Goal: Task Accomplishment & Management: Complete application form

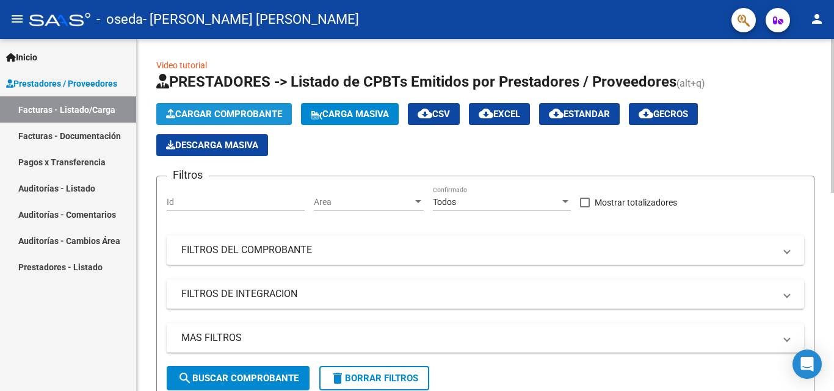
click at [226, 115] on span "Cargar Comprobante" at bounding box center [224, 114] width 116 height 11
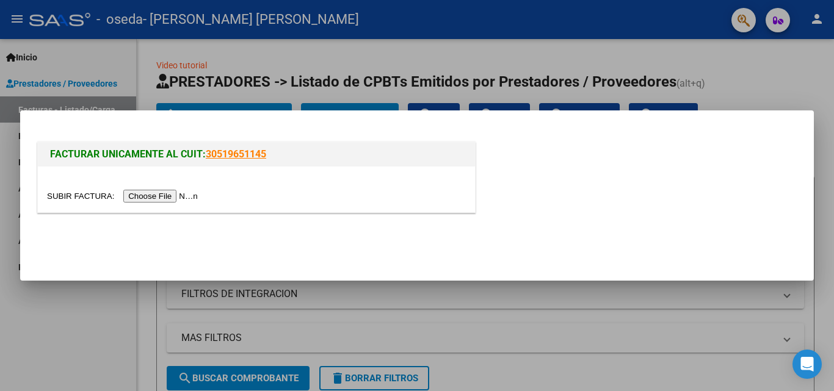
click at [247, 153] on link "30519651145" at bounding box center [236, 154] width 60 height 12
click at [192, 198] on input "file" at bounding box center [124, 196] width 154 height 13
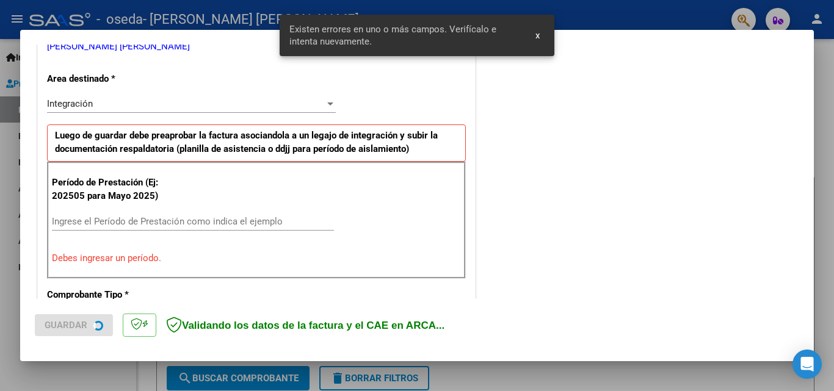
scroll to position [275, 0]
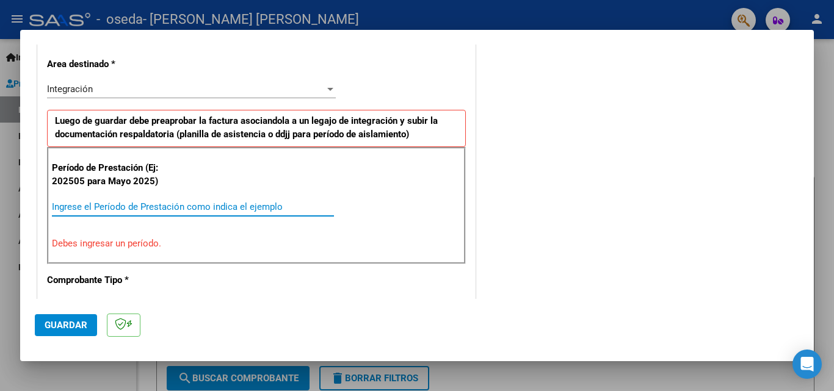
click at [210, 209] on input "Ingrese el Período de Prestación como indica el ejemplo" at bounding box center [193, 207] width 282 height 11
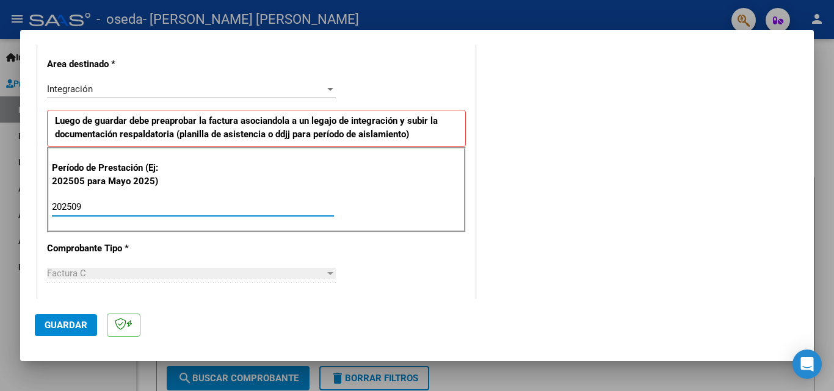
type input "202509"
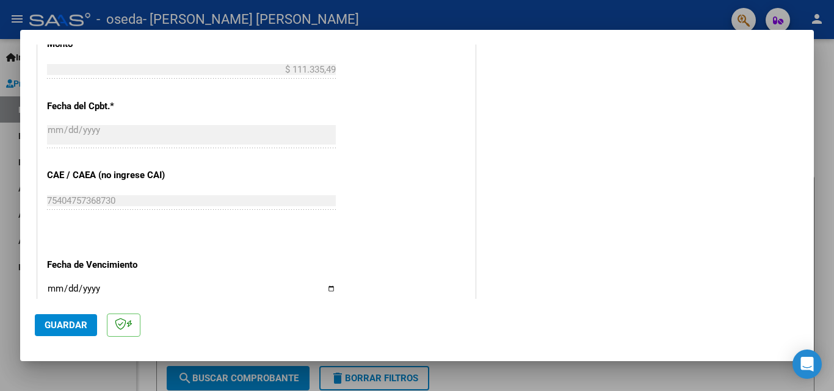
scroll to position [820, 0]
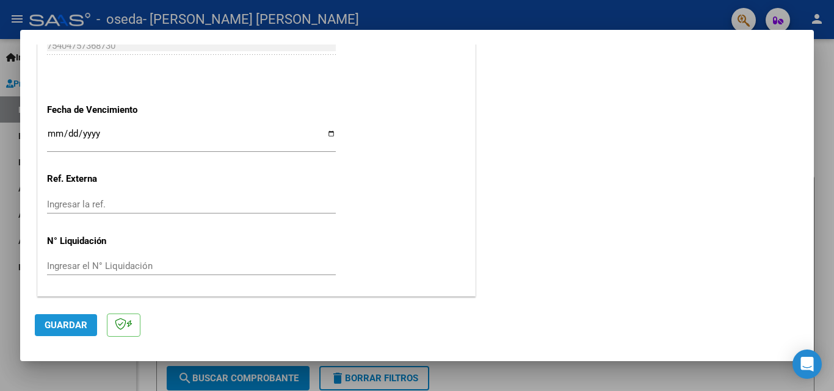
click at [73, 323] on span "Guardar" at bounding box center [66, 325] width 43 height 11
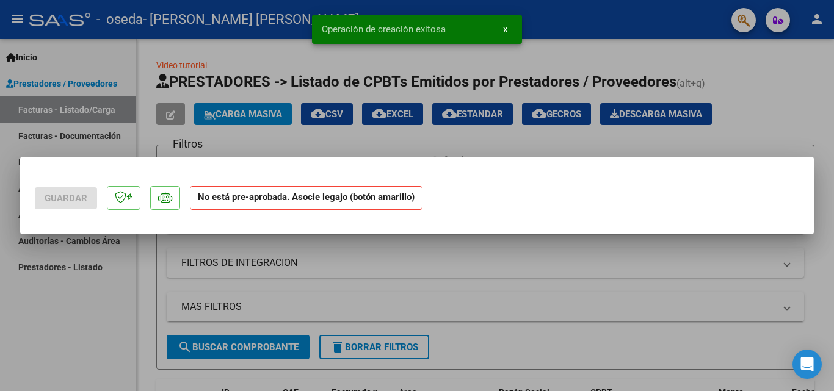
scroll to position [0, 0]
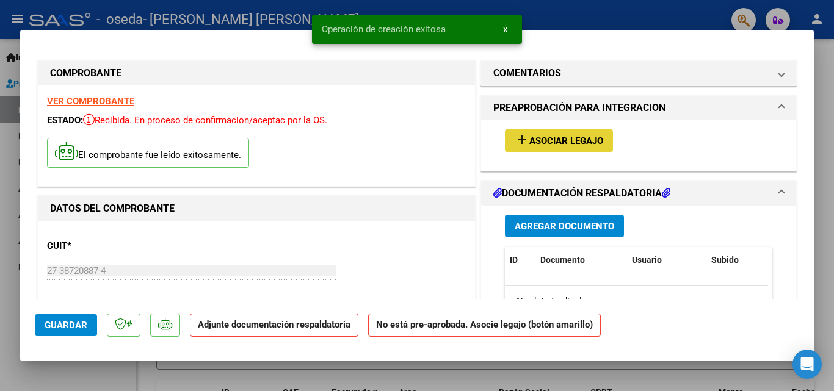
click at [565, 139] on span "Asociar Legajo" at bounding box center [566, 141] width 74 height 11
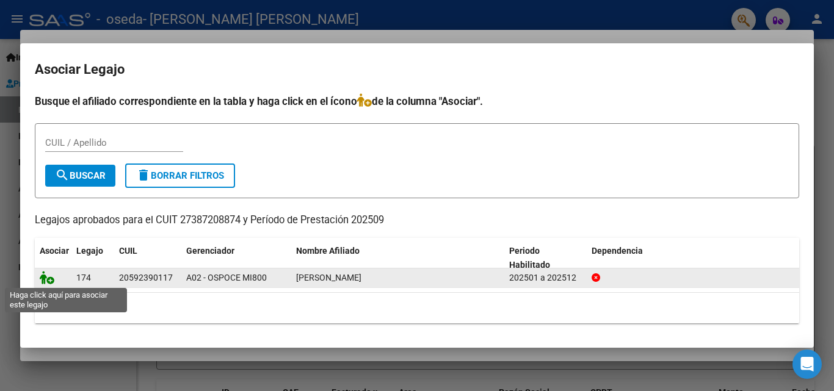
click at [51, 282] on icon at bounding box center [47, 277] width 15 height 13
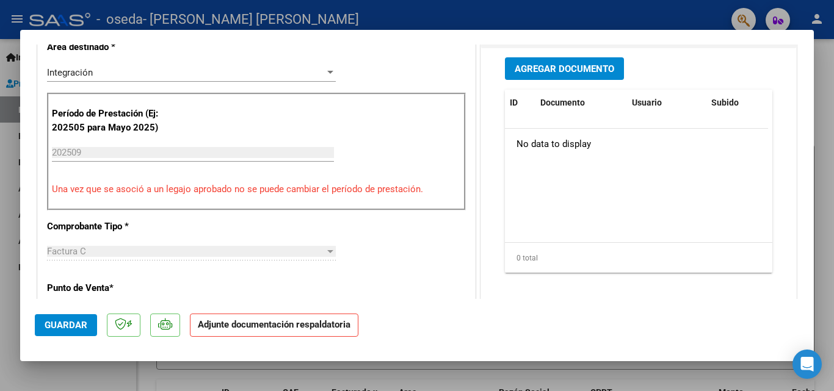
scroll to position [227, 0]
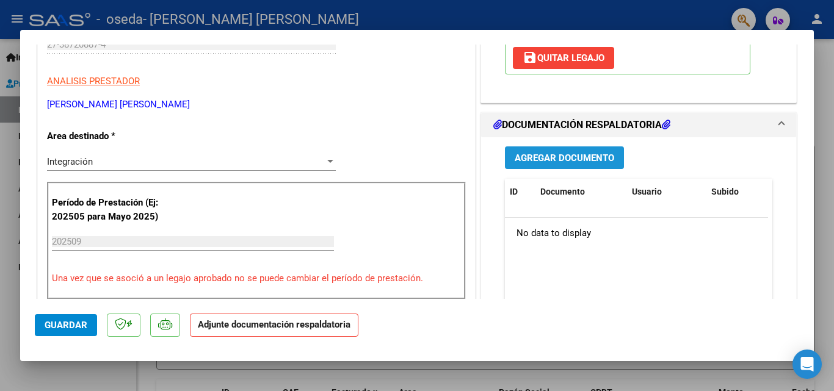
click at [550, 159] on span "Agregar Documento" at bounding box center [565, 158] width 100 height 11
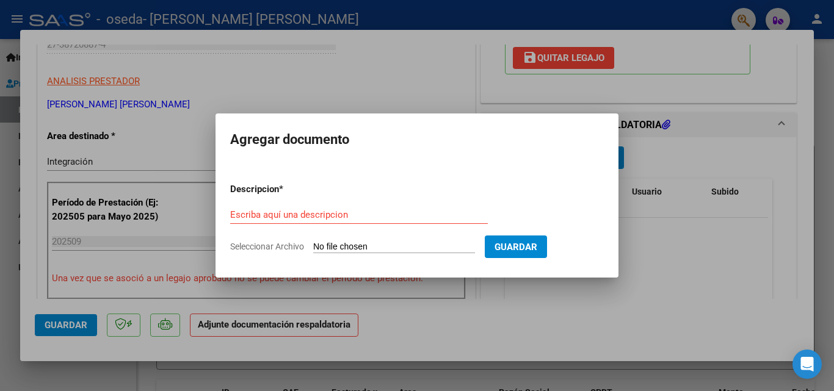
click at [388, 244] on input "Seleccionar Archivo" at bounding box center [394, 248] width 162 height 12
click at [358, 243] on input "Seleccionar Archivo" at bounding box center [394, 248] width 162 height 12
type input "C:\fakepath\planilla septiembre.jpg"
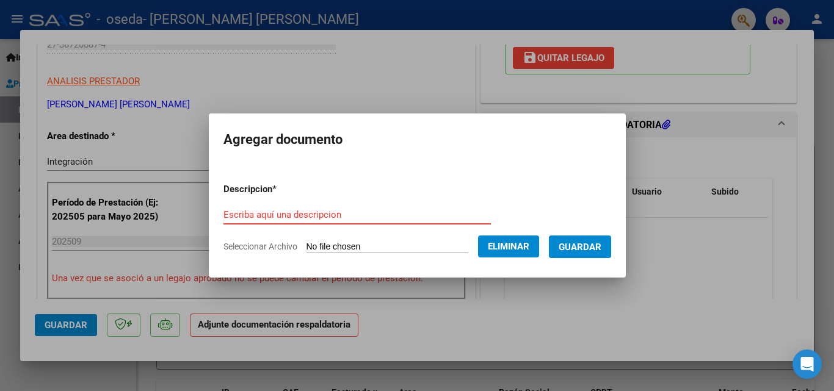
click at [341, 215] on input "Escriba aquí una descripcion" at bounding box center [356, 214] width 267 height 11
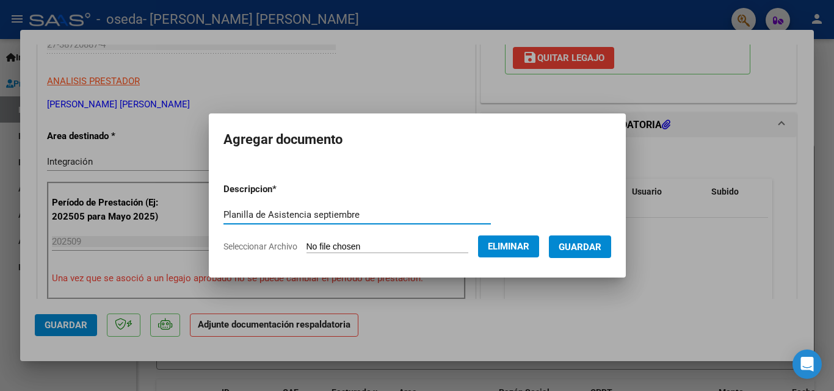
type input "Planilla de Asistencia septiembre"
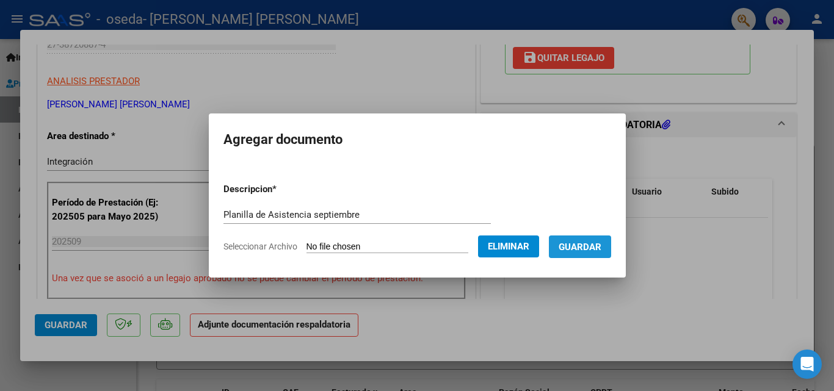
click at [590, 251] on span "Guardar" at bounding box center [580, 247] width 43 height 11
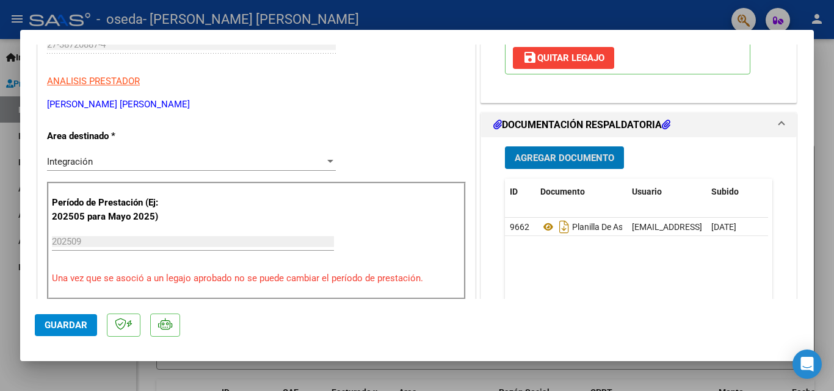
click at [70, 326] on span "Guardar" at bounding box center [66, 325] width 43 height 11
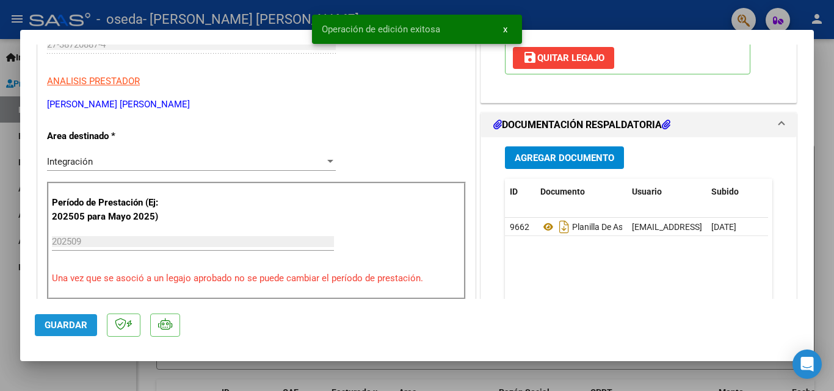
click at [70, 326] on span "Guardar" at bounding box center [66, 325] width 43 height 11
click at [821, 213] on div at bounding box center [417, 195] width 834 height 391
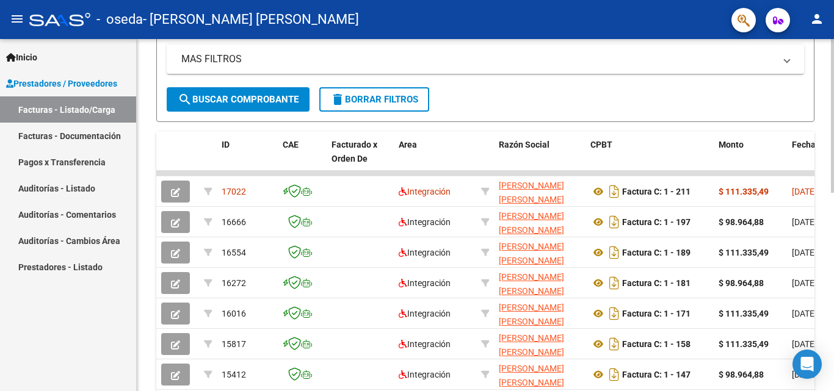
scroll to position [283, 0]
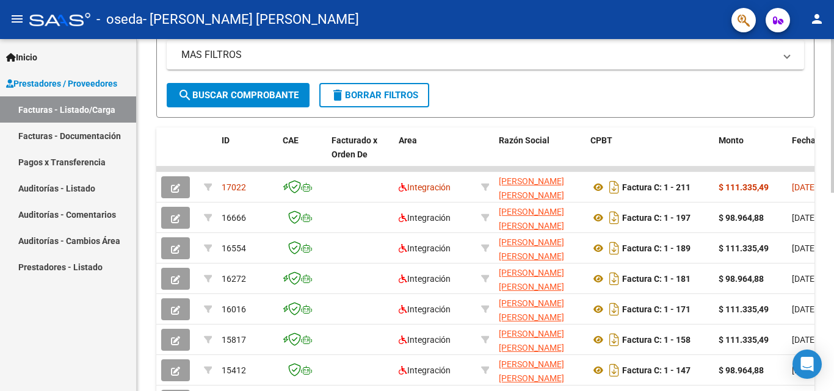
click at [832, 202] on div at bounding box center [832, 242] width 3 height 154
